Goal: Communication & Community: Answer question/provide support

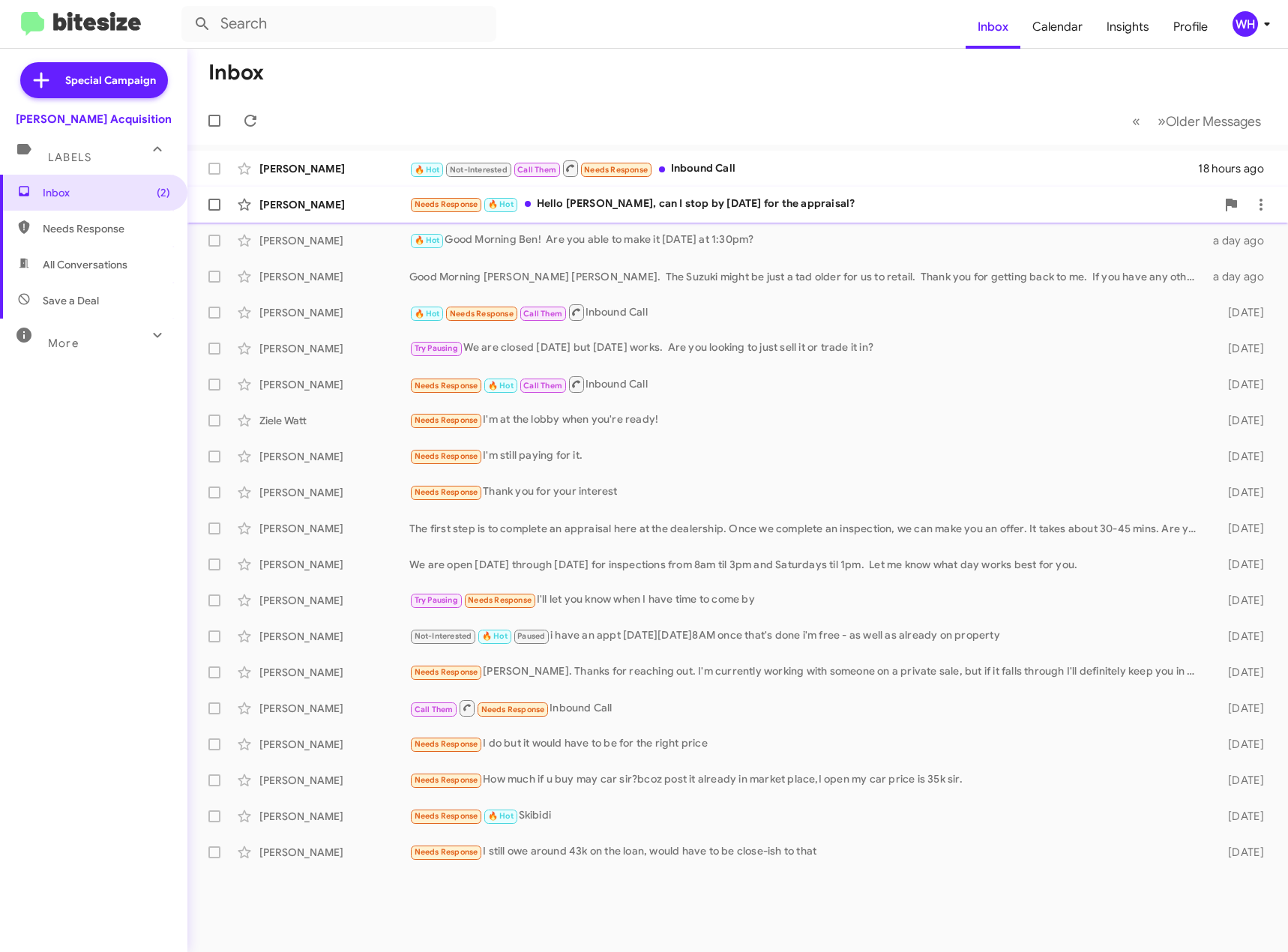
click at [294, 209] on div "[PERSON_NAME]" at bounding box center [334, 204] width 150 height 15
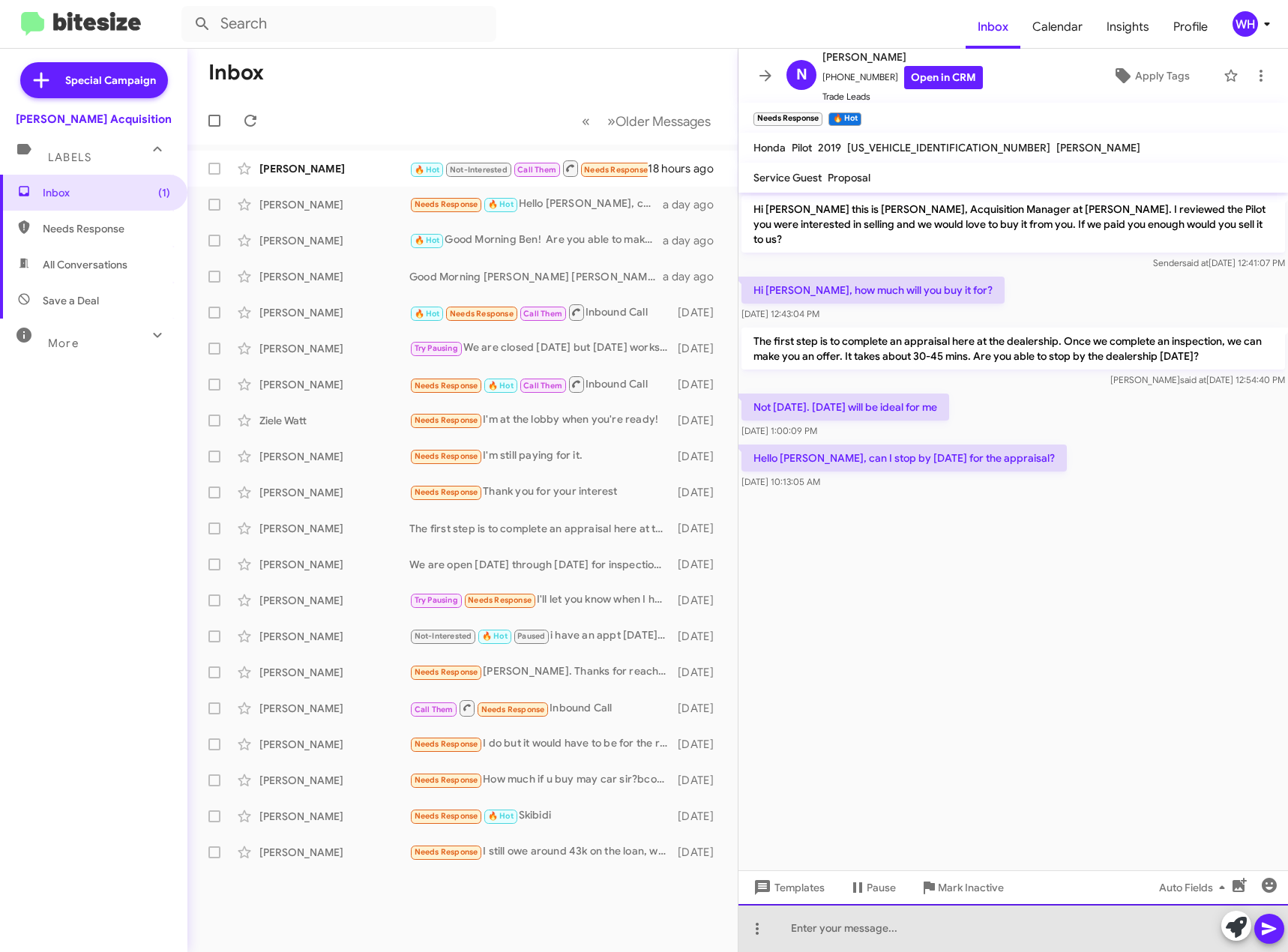
click at [841, 931] on div at bounding box center [1013, 927] width 549 height 48
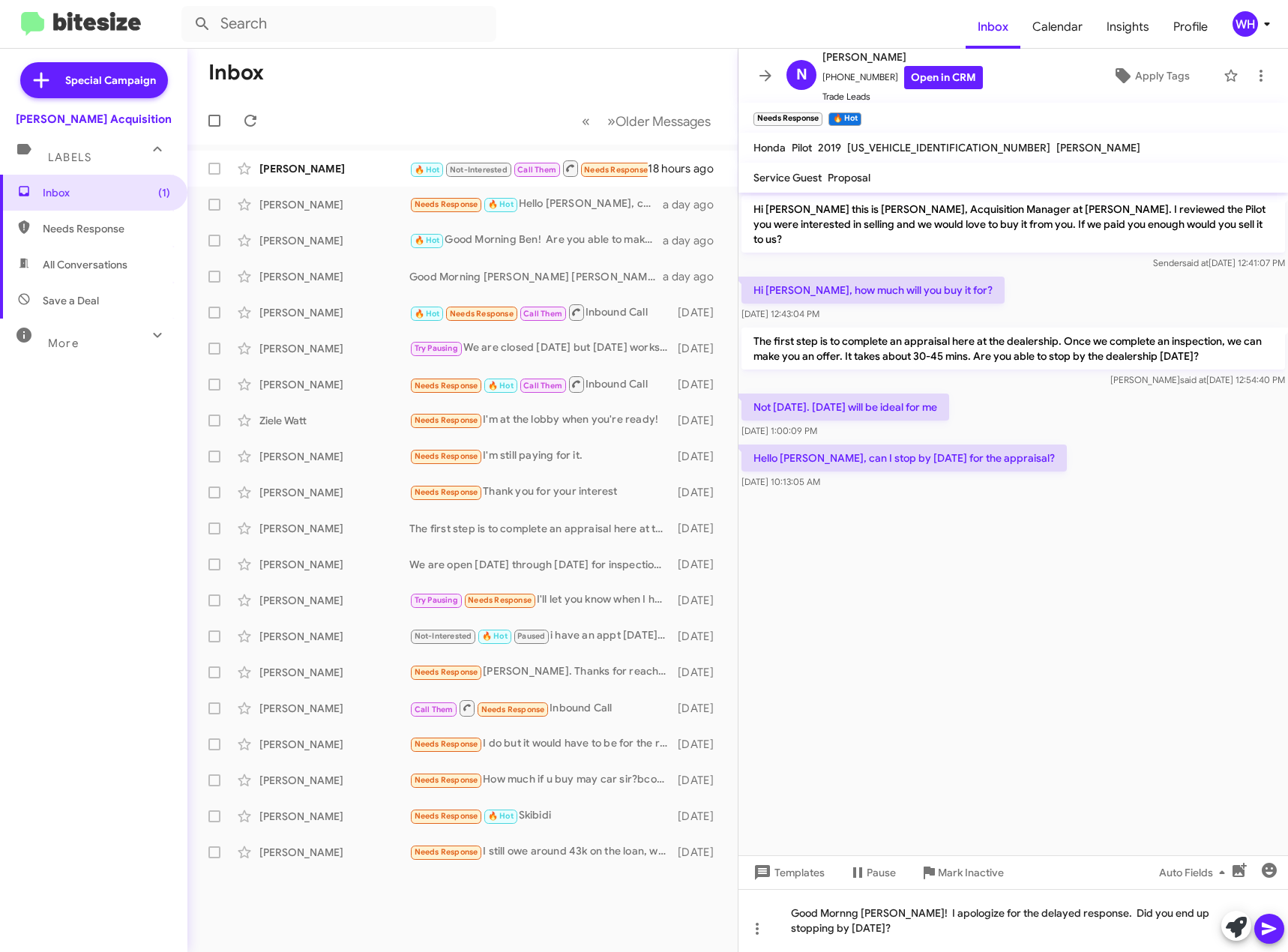
click at [1267, 935] on icon at bounding box center [1269, 928] width 18 height 18
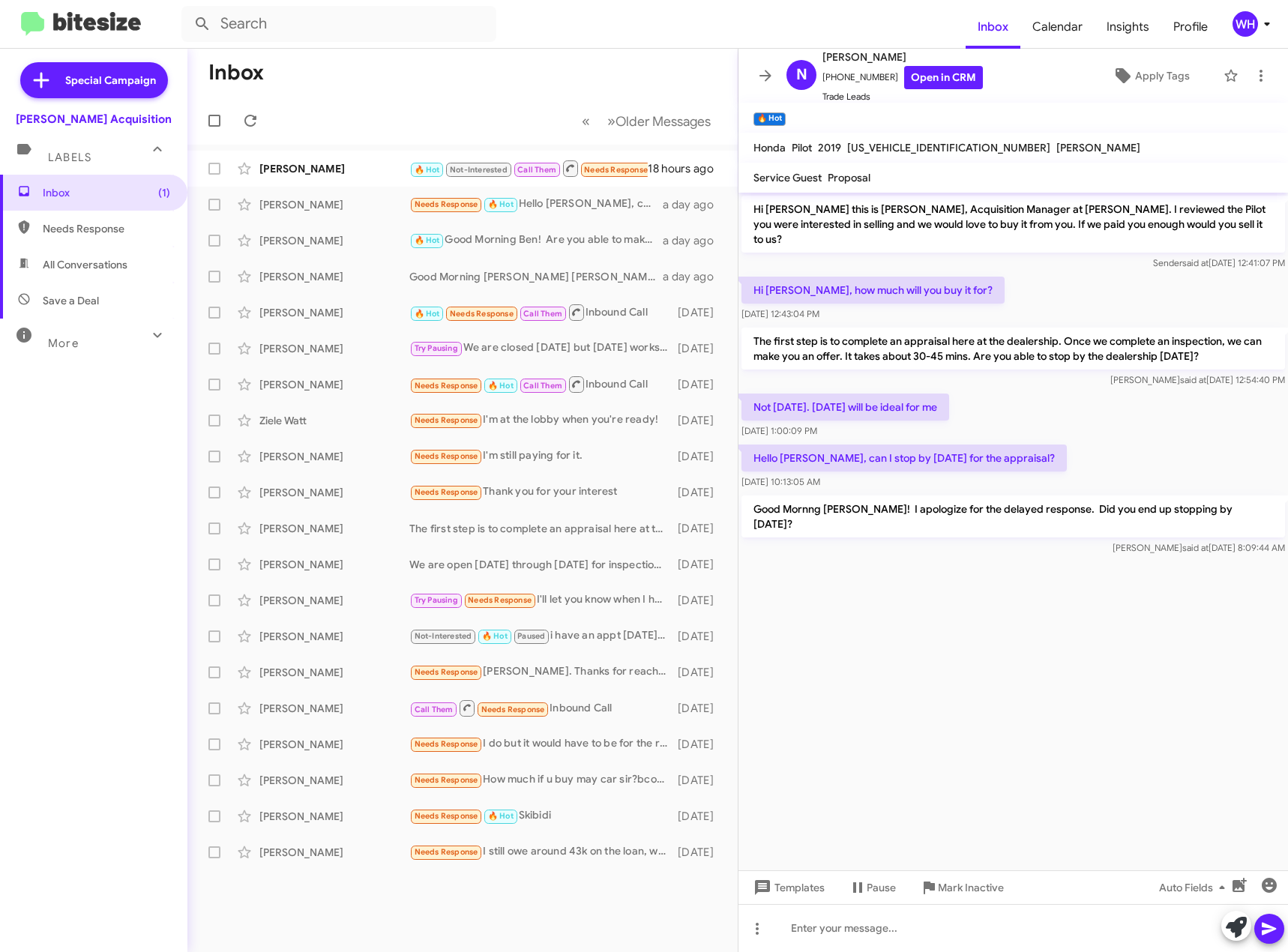
click at [929, 147] on span "[US_VEHICLE_IDENTIFICATION_NUMBER]" at bounding box center [948, 147] width 203 height 13
click at [932, 149] on span "[US_VEHICLE_IDENTIFICATION_NUMBER]" at bounding box center [948, 147] width 203 height 13
copy span "[US_VEHICLE_IDENTIFICATION_NUMBER]"
